Goal: Task Accomplishment & Management: Manage account settings

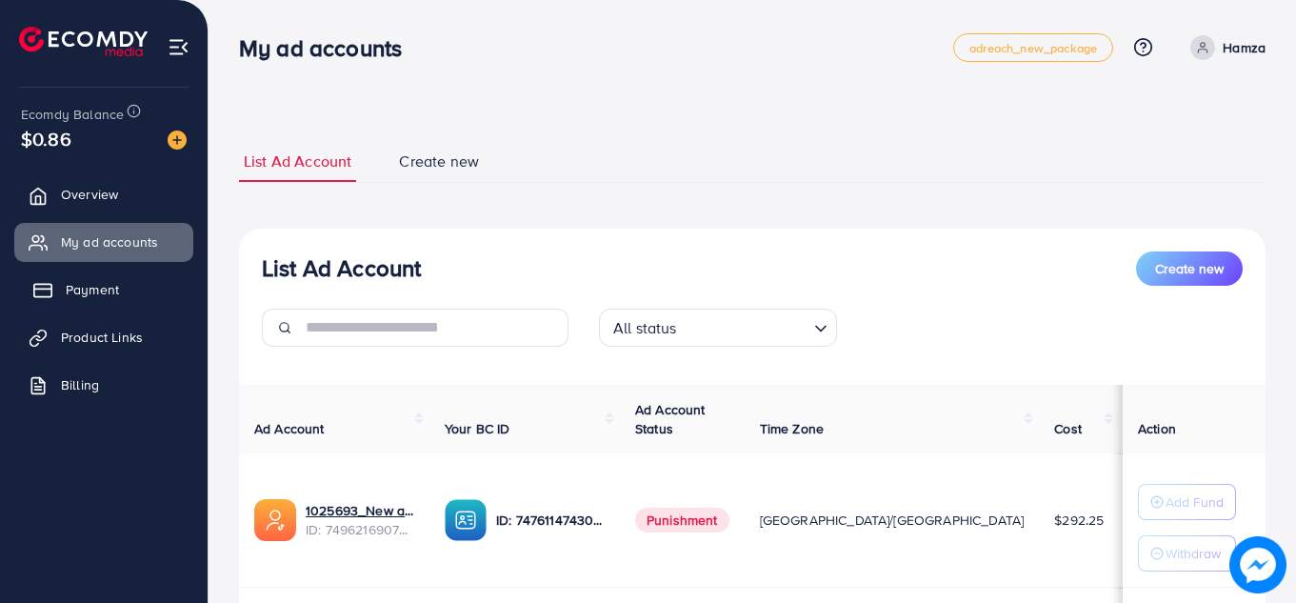
click at [106, 292] on span "Payment" at bounding box center [92, 289] width 53 height 19
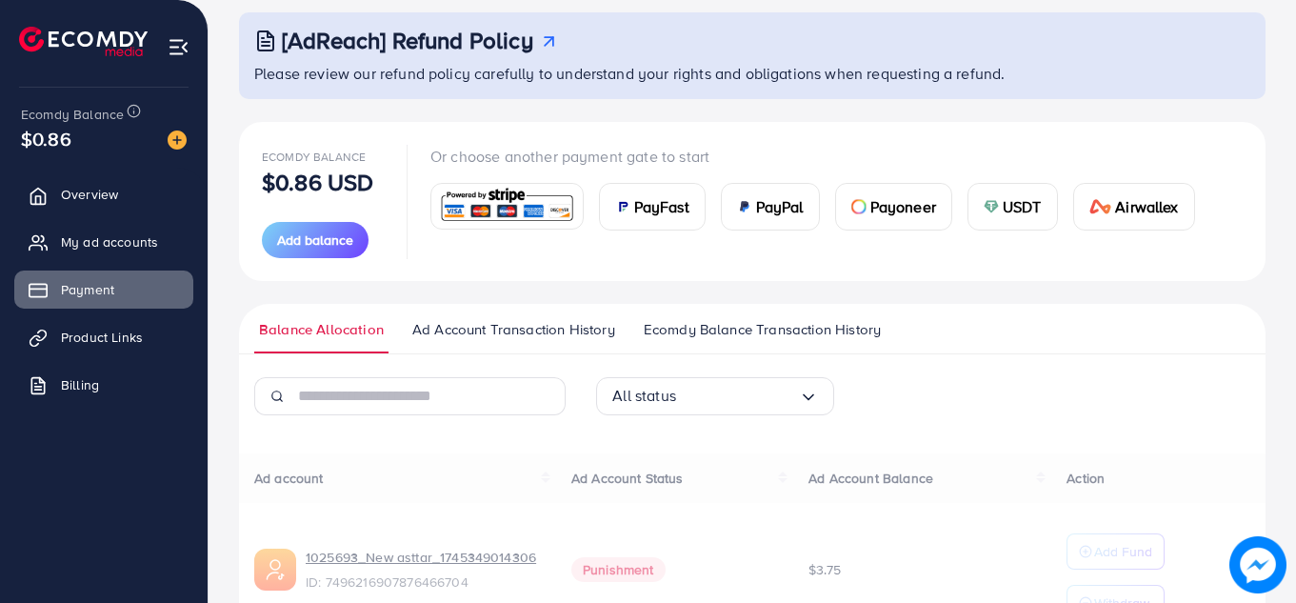
scroll to position [3, 0]
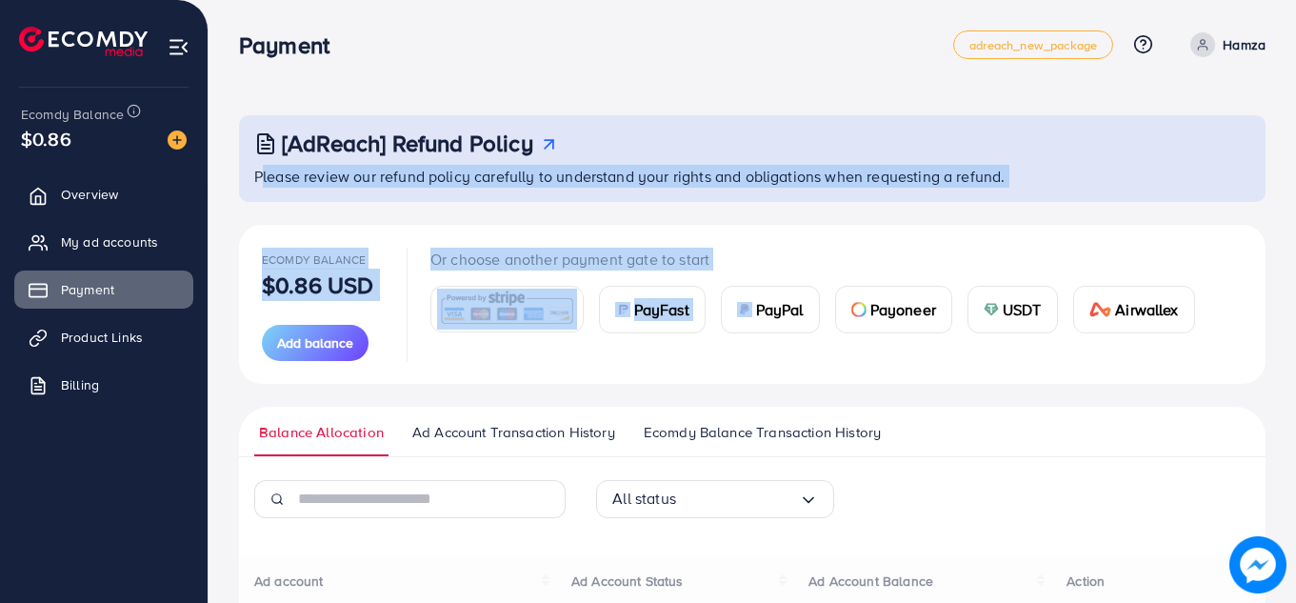
drag, startPoint x: 585, startPoint y: 266, endPoint x: 600, endPoint y: 116, distance: 150.2
click at [600, 116] on div "[AdReach] Refund Policy Please review our refund policy carefully to understand…" at bounding box center [751, 475] width 1087 height 957
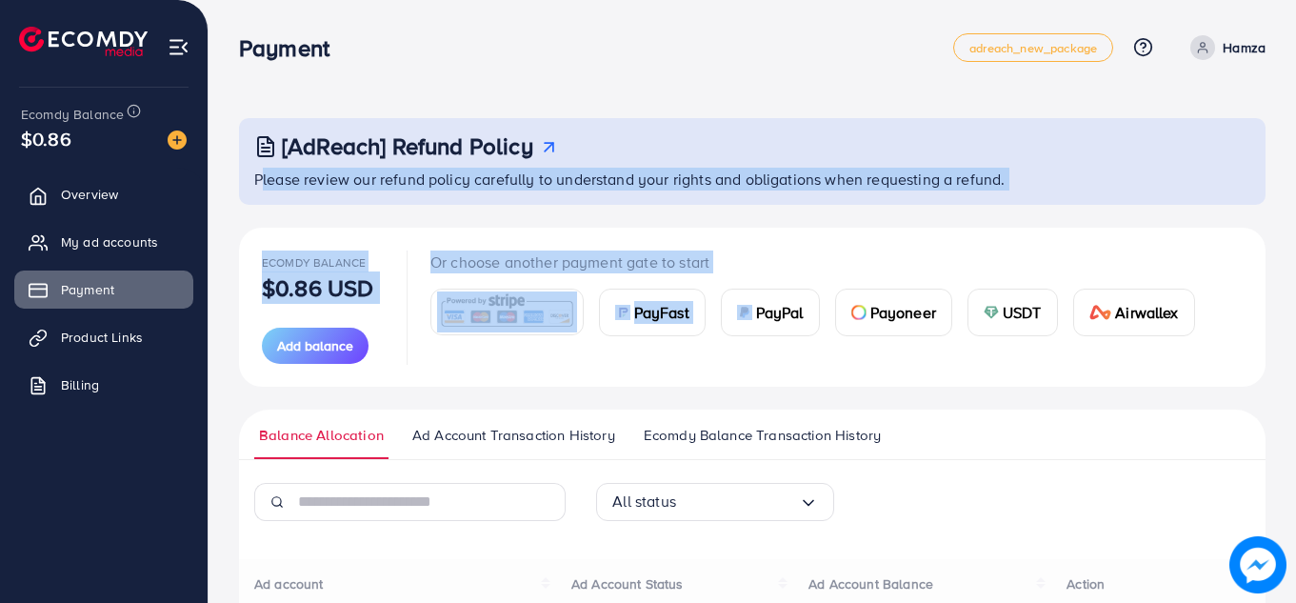
click at [888, 256] on p "Or choose another payment gate to start" at bounding box center [820, 261] width 780 height 23
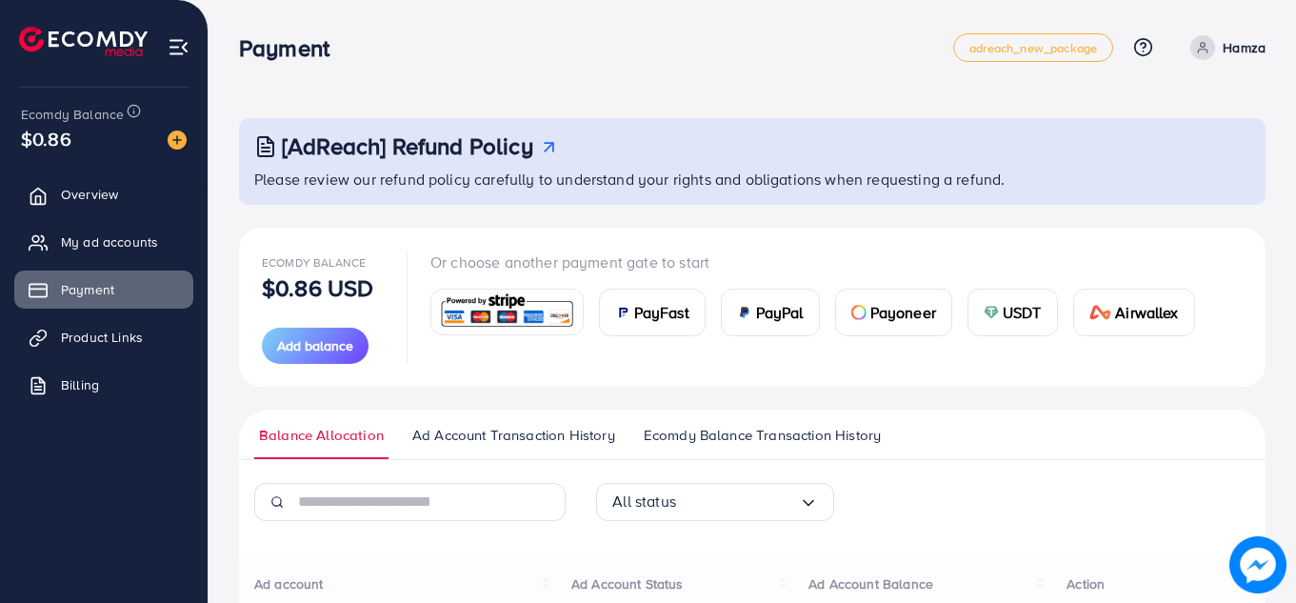
click at [440, 322] on div at bounding box center [506, 311] width 151 height 45
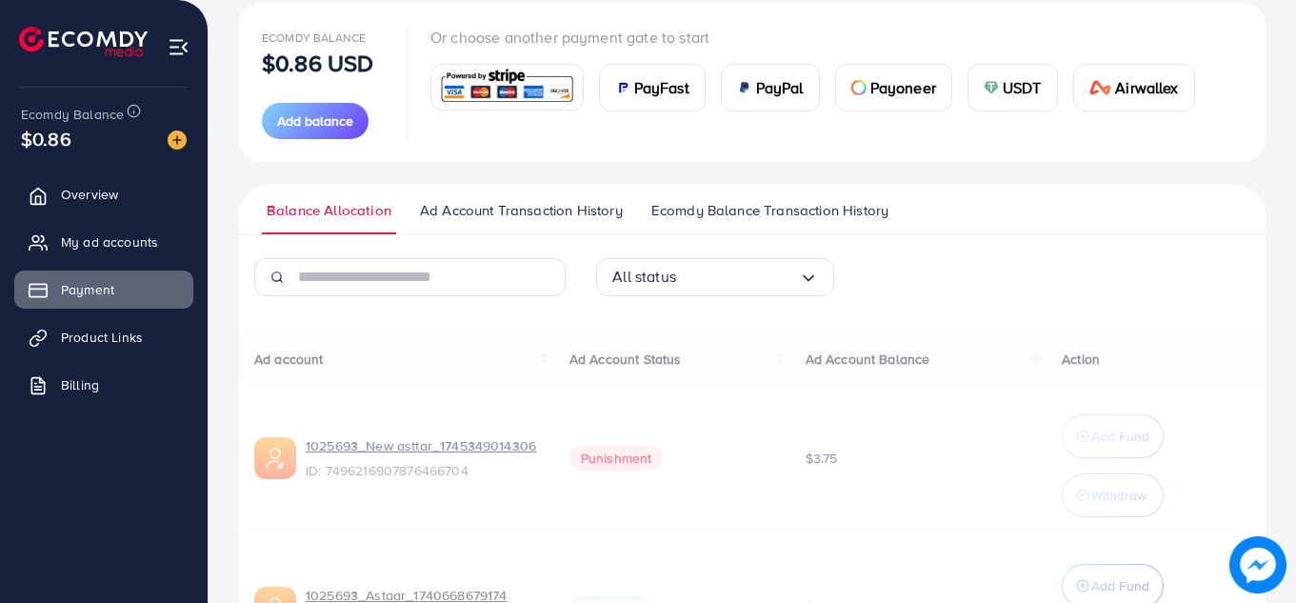
scroll to position [222, 0]
